Goal: Check status: Check status

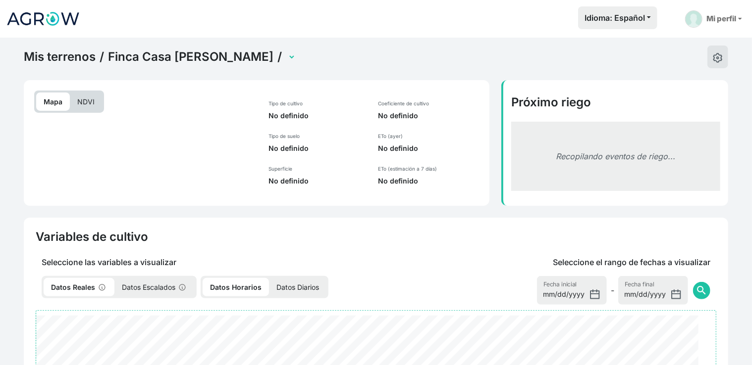
select select "1061"
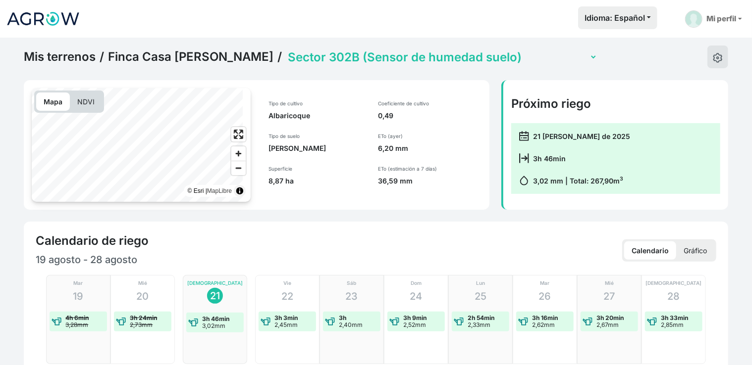
click at [321, 65] on select "Sector 301A Sector 301B Sector 301C (Sensor de humedad suelo y temp aire) Secto…" at bounding box center [442, 57] width 312 height 15
click at [286, 55] on select "Sector 301A Sector 301B Sector 301C (Sensor de humedad suelo y temp aire) Secto…" at bounding box center [442, 57] width 312 height 15
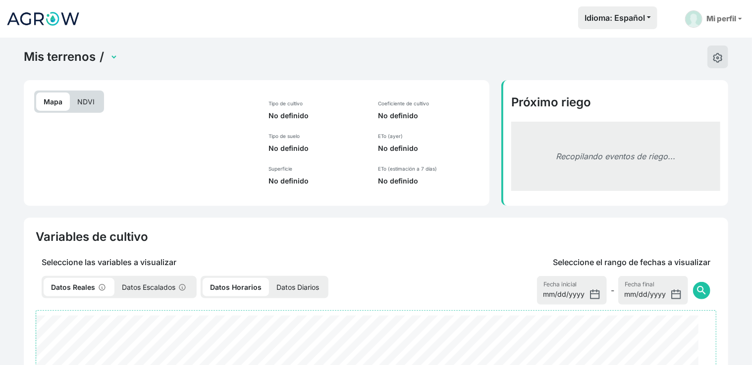
select select "2000"
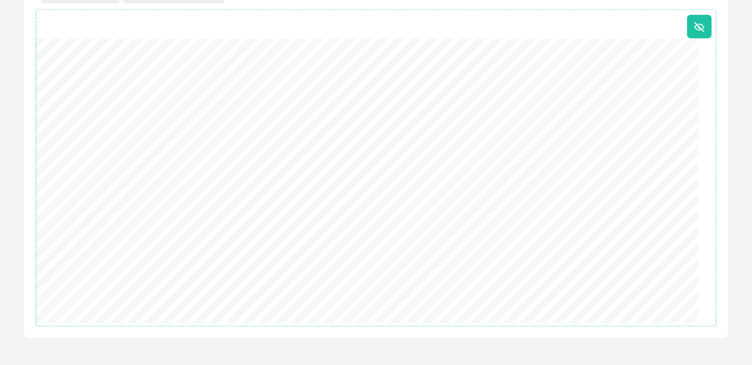
scroll to position [512, 0]
